Goal: Navigation & Orientation: Find specific page/section

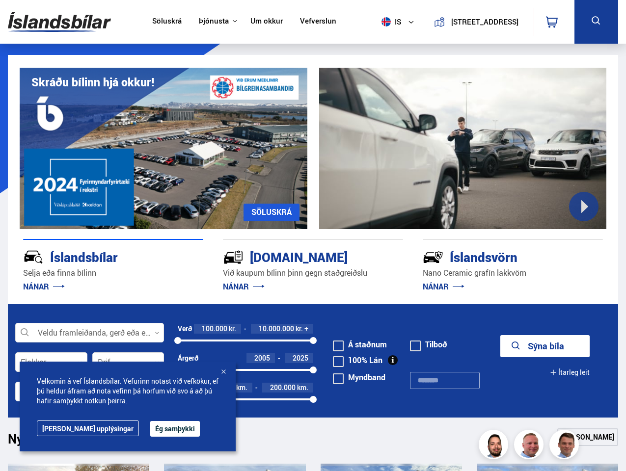
click at [59, 22] on img at bounding box center [59, 22] width 103 height 32
click at [388, 22] on span "is" at bounding box center [390, 21] width 25 height 9
click at [554, 22] on icon at bounding box center [552, 22] width 12 height 12
click at [596, 22] on icon at bounding box center [596, 21] width 12 height 12
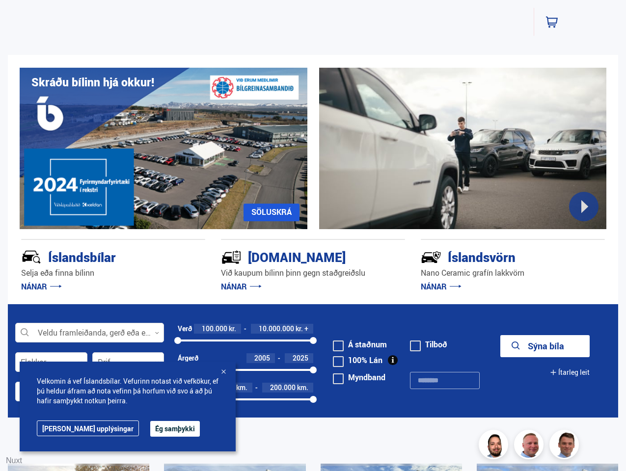
click at [313, 180] on div "Skráðu bílinn hjá okkur! [GEOGRAPHIC_DATA]" at bounding box center [313, 142] width 610 height 174
click at [463, 148] on div at bounding box center [463, 149] width 288 height 162
click at [113, 267] on div "Íslandsbílar [PERSON_NAME] finna bílinn NÁNAR" at bounding box center [113, 266] width 184 height 55
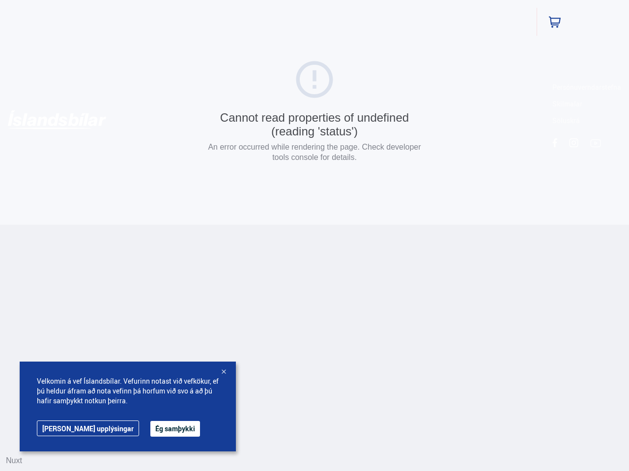
click at [313, 225] on html "Söluskrá Þjónusta Íslandsbílar [DOMAIN_NAME] Íslandsvörn Leiðbeiningar Um okkur…" at bounding box center [314, 112] width 629 height 225
click at [513, 225] on html "Söluskrá Þjónusta Íslandsbílar [DOMAIN_NAME] Íslandsvörn Leiðbeiningar Um okkur…" at bounding box center [314, 112] width 629 height 225
click at [89, 225] on html "Söluskrá Þjónusta Íslandsbílar [DOMAIN_NAME] Íslandsvörn Leiðbeiningar Um okkur…" at bounding box center [314, 112] width 629 height 225
